Goal: Transaction & Acquisition: Download file/media

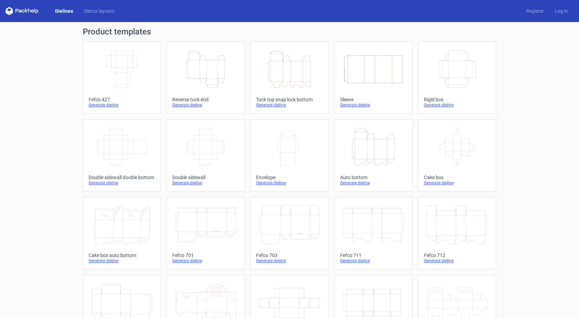
click at [287, 65] on icon "Height Depth Width" at bounding box center [289, 69] width 61 height 39
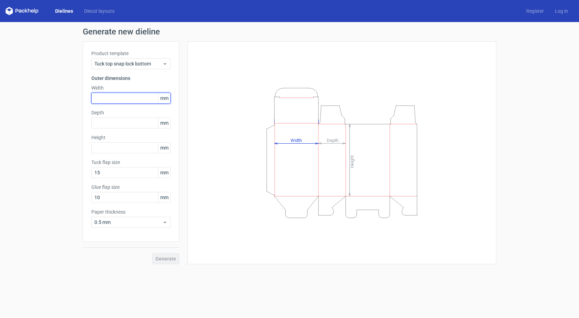
click at [114, 98] on input "text" at bounding box center [130, 98] width 79 height 11
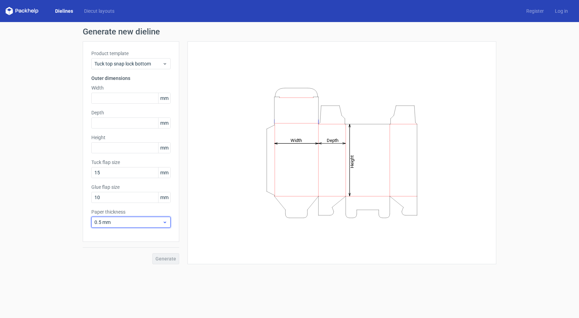
click at [154, 219] on span "0.5 mm" at bounding box center [128, 222] width 68 height 7
click at [134, 274] on div "1.5 mm" at bounding box center [131, 270] width 74 height 11
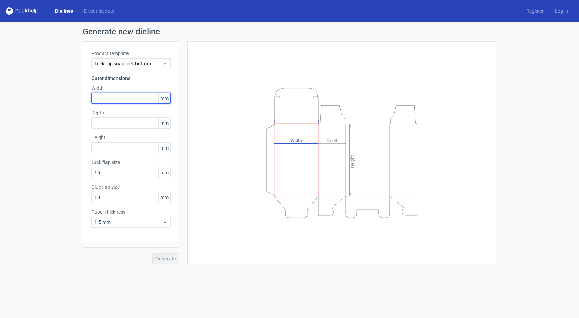
drag, startPoint x: 110, startPoint y: 93, endPoint x: 106, endPoint y: 101, distance: 9.1
click at [110, 94] on input "text" at bounding box center [130, 98] width 79 height 11
click at [118, 146] on input "text" at bounding box center [130, 147] width 79 height 11
type input "233"
click at [106, 96] on input "text" at bounding box center [130, 98] width 79 height 11
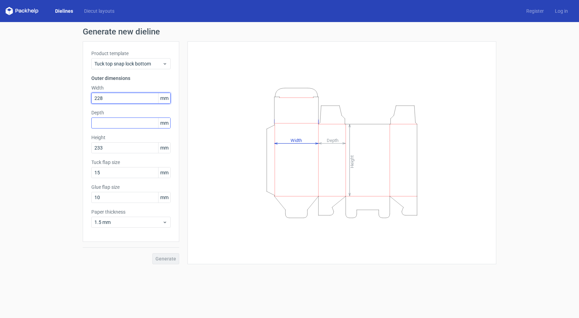
type input "228"
click at [101, 125] on input "text" at bounding box center [130, 122] width 79 height 11
type input "92"
click at [152, 253] on button "Generate" at bounding box center [165, 258] width 27 height 11
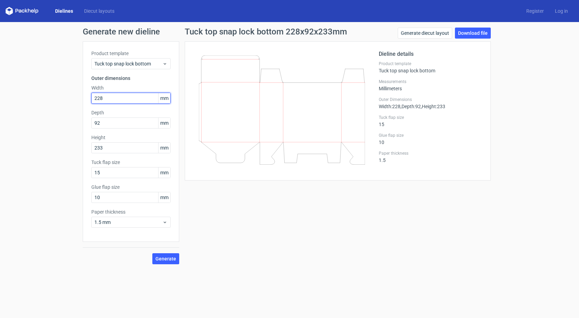
drag, startPoint x: 95, startPoint y: 99, endPoint x: 106, endPoint y: 101, distance: 11.9
click at [106, 101] on input "228" at bounding box center [130, 98] width 79 height 11
type input "233"
click at [152, 253] on button "Generate" at bounding box center [165, 258] width 27 height 11
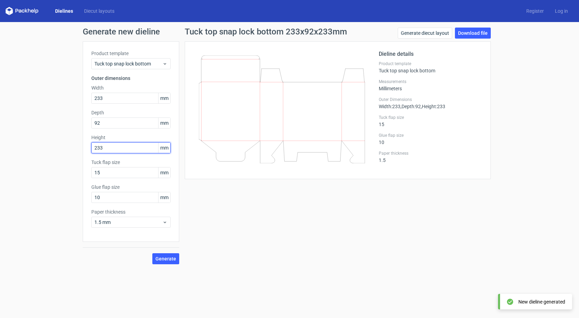
drag, startPoint x: 98, startPoint y: 146, endPoint x: 110, endPoint y: 149, distance: 12.4
click at [110, 149] on input "233" at bounding box center [130, 147] width 79 height 11
type input "228"
click at [152, 253] on button "Generate" at bounding box center [165, 258] width 27 height 11
click at [130, 219] on span "1.5 mm" at bounding box center [128, 222] width 68 height 7
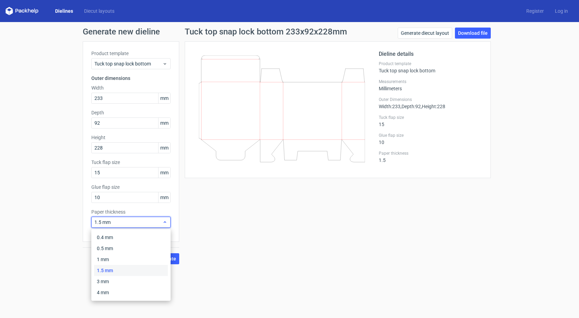
click at [130, 219] on span "1.5 mm" at bounding box center [128, 222] width 68 height 7
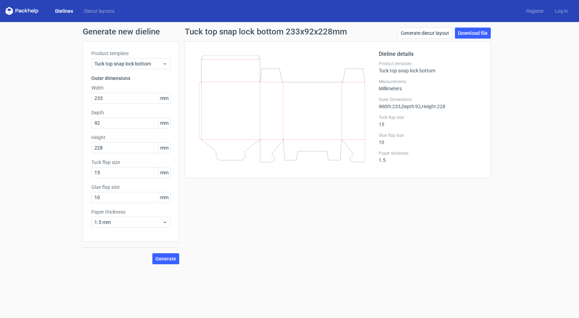
click at [83, 148] on div "Product template Tuck top snap lock bottom Outer dimensions Width 233 mm Depth …" at bounding box center [131, 141] width 96 height 200
drag, startPoint x: 97, startPoint y: 197, endPoint x: 101, endPoint y: 199, distance: 3.7
click at [101, 199] on input "10" at bounding box center [130, 197] width 79 height 11
type input "15"
click at [152, 253] on button "Generate" at bounding box center [165, 258] width 27 height 11
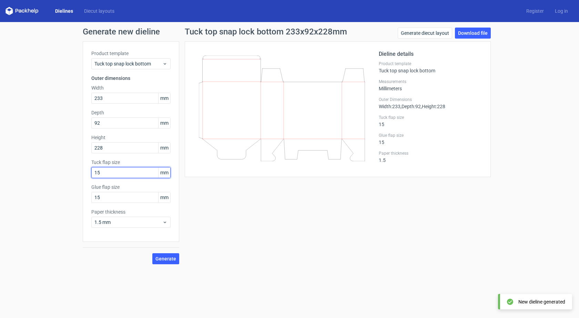
drag, startPoint x: 106, startPoint y: 174, endPoint x: 81, endPoint y: 173, distance: 25.2
click at [81, 173] on div "Generate new dieline Product template Tuck top snap lock bottom Outer dimension…" at bounding box center [289, 146] width 579 height 248
type input "20"
click at [236, 214] on div "Tuck top snap lock bottom 233x92x228mm Generate diecut layout Download file Die…" at bounding box center [337, 146] width 317 height 237
drag, startPoint x: 170, startPoint y: 254, endPoint x: 169, endPoint y: 258, distance: 4.4
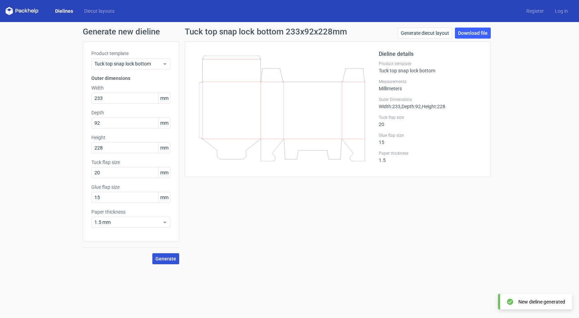
click at [169, 258] on button "Generate" at bounding box center [165, 258] width 27 height 11
click at [167, 261] on circle at bounding box center [166, 259] width 8 height 8
click at [461, 30] on link "Download file" at bounding box center [473, 33] width 36 height 11
